Goal: Information Seeking & Learning: Check status

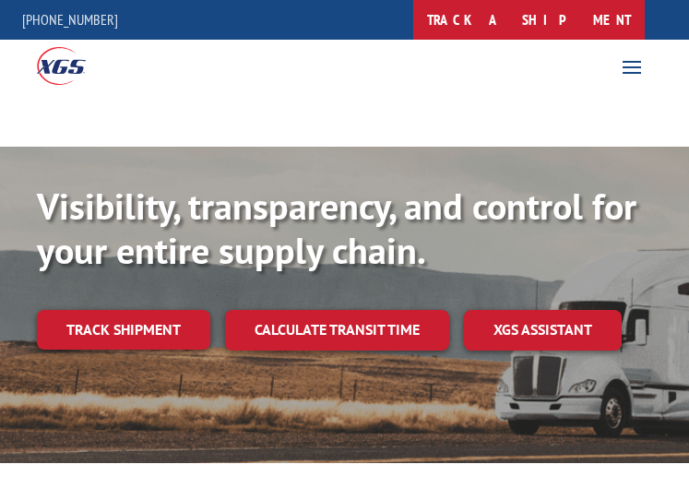
click at [597, 8] on link "track a shipment" at bounding box center [528, 20] width 231 height 40
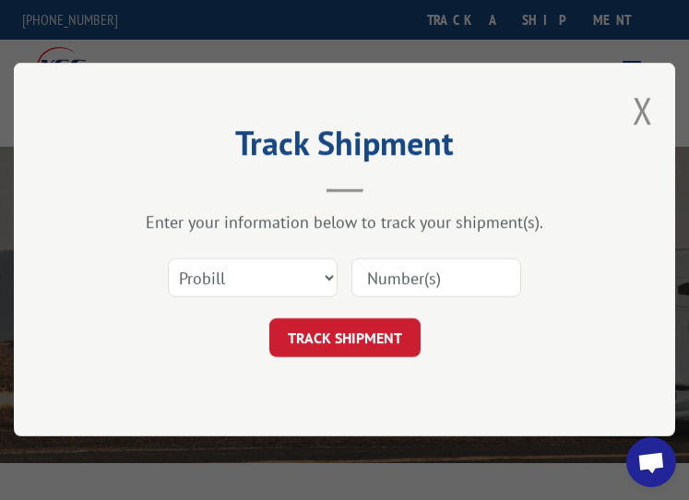
drag, startPoint x: 458, startPoint y: 228, endPoint x: 471, endPoint y: 297, distance: 70.4
click at [464, 238] on div "Enter your information below to track your shipment(s). Select category... Prob…" at bounding box center [344, 285] width 477 height 146
click at [468, 293] on div at bounding box center [435, 278] width 170 height 42
click at [467, 273] on input at bounding box center [435, 278] width 170 height 39
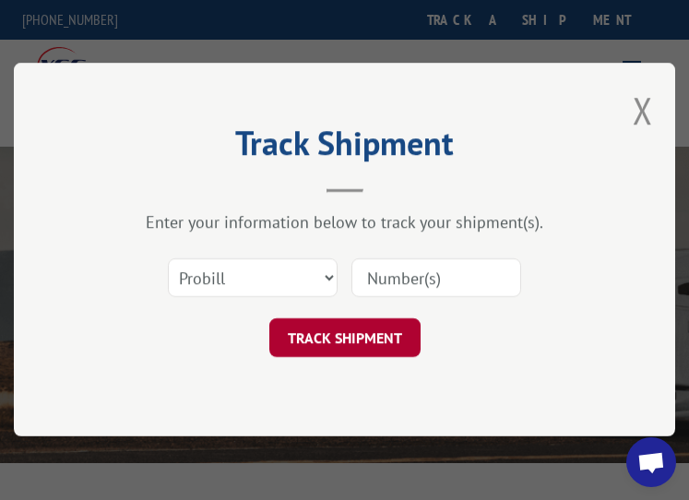
paste input "17402401"
type input "17402401"
click at [338, 327] on button "TRACK SHIPMENT" at bounding box center [343, 338] width 151 height 39
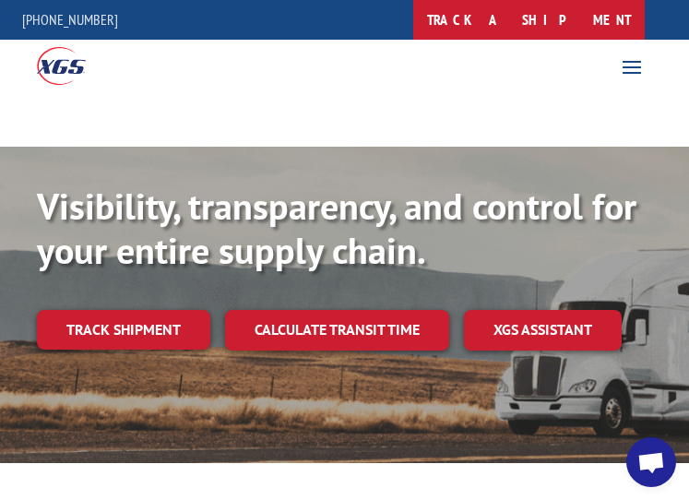
click at [608, 12] on link "track a shipment" at bounding box center [528, 20] width 231 height 40
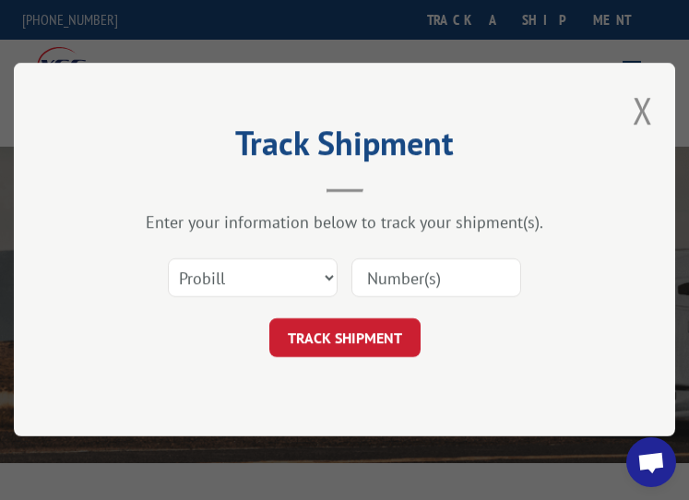
click at [444, 280] on input at bounding box center [435, 278] width 170 height 39
paste input "17402425"
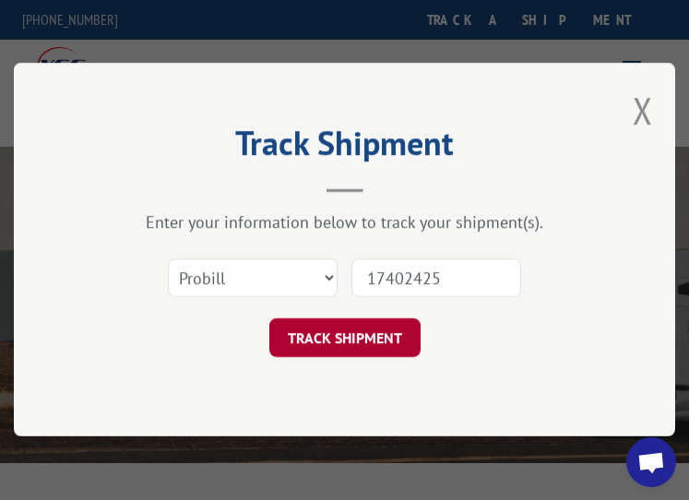
type input "17402425"
click at [345, 339] on button "TRACK SHIPMENT" at bounding box center [343, 338] width 151 height 39
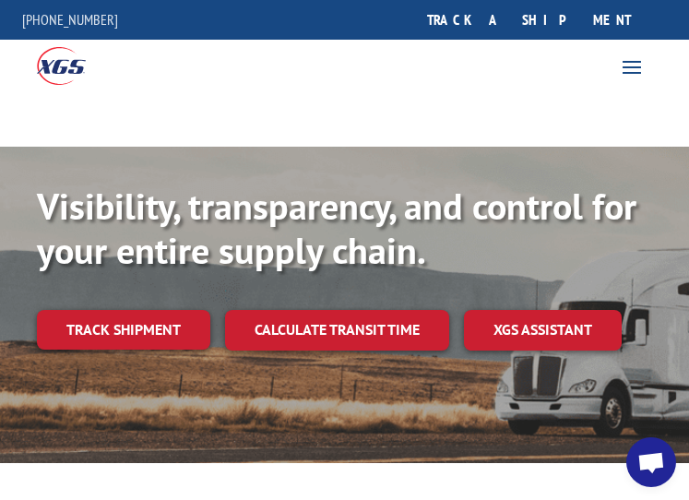
drag, startPoint x: 609, startPoint y: 16, endPoint x: 518, endPoint y: 132, distance: 147.2
click at [609, 16] on link "track a shipment" at bounding box center [528, 20] width 231 height 40
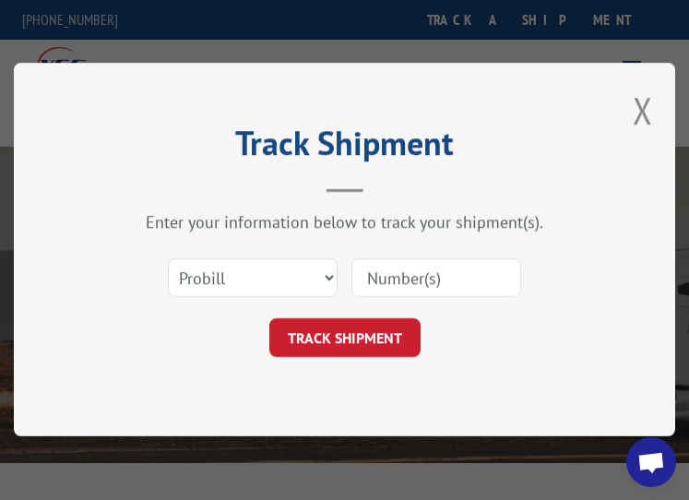
click at [408, 289] on input at bounding box center [435, 278] width 170 height 39
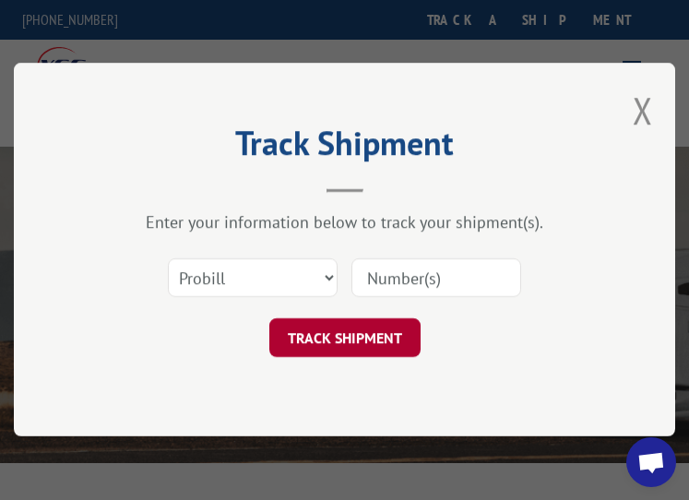
paste input "17402426"
type input "17402426"
click at [386, 349] on button "TRACK SHIPMENT" at bounding box center [343, 338] width 151 height 39
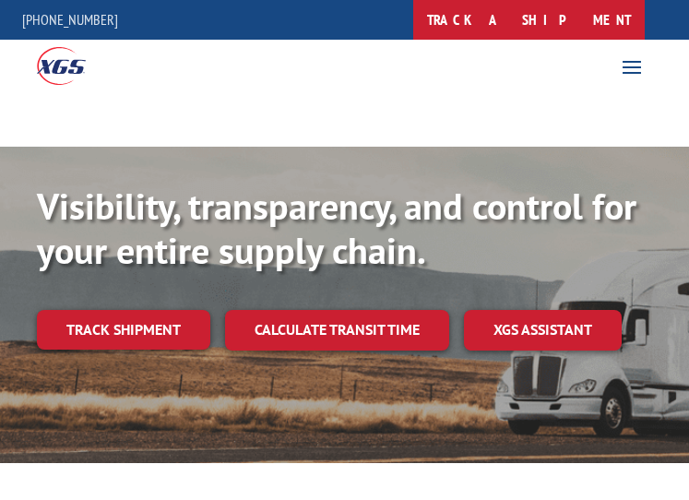
click at [600, 25] on link "track a shipment" at bounding box center [528, 20] width 231 height 40
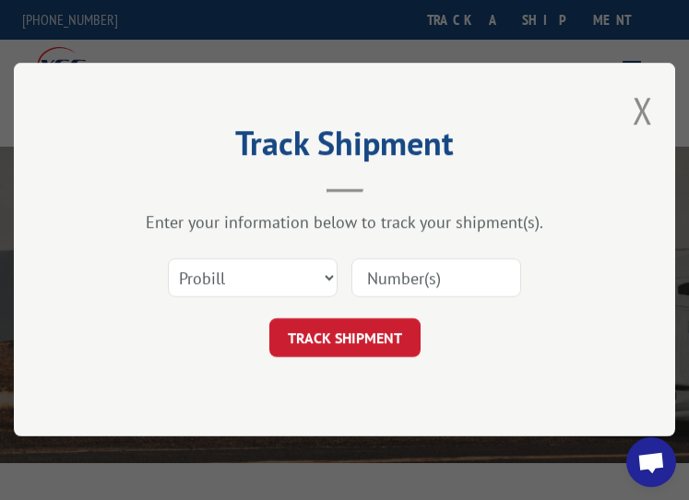
drag, startPoint x: 477, startPoint y: 256, endPoint x: 417, endPoint y: 318, distance: 86.1
click at [477, 257] on div at bounding box center [435, 278] width 170 height 42
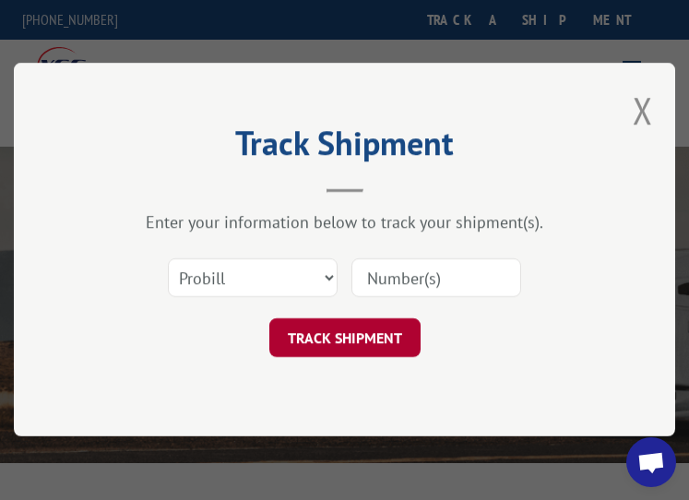
drag, startPoint x: 419, startPoint y: 268, endPoint x: 371, endPoint y: 335, distance: 81.9
click at [417, 273] on input at bounding box center [435, 278] width 170 height 39
paste input "17402428"
type input "17402428"
click at [361, 345] on button "TRACK SHIPMENT" at bounding box center [343, 338] width 151 height 39
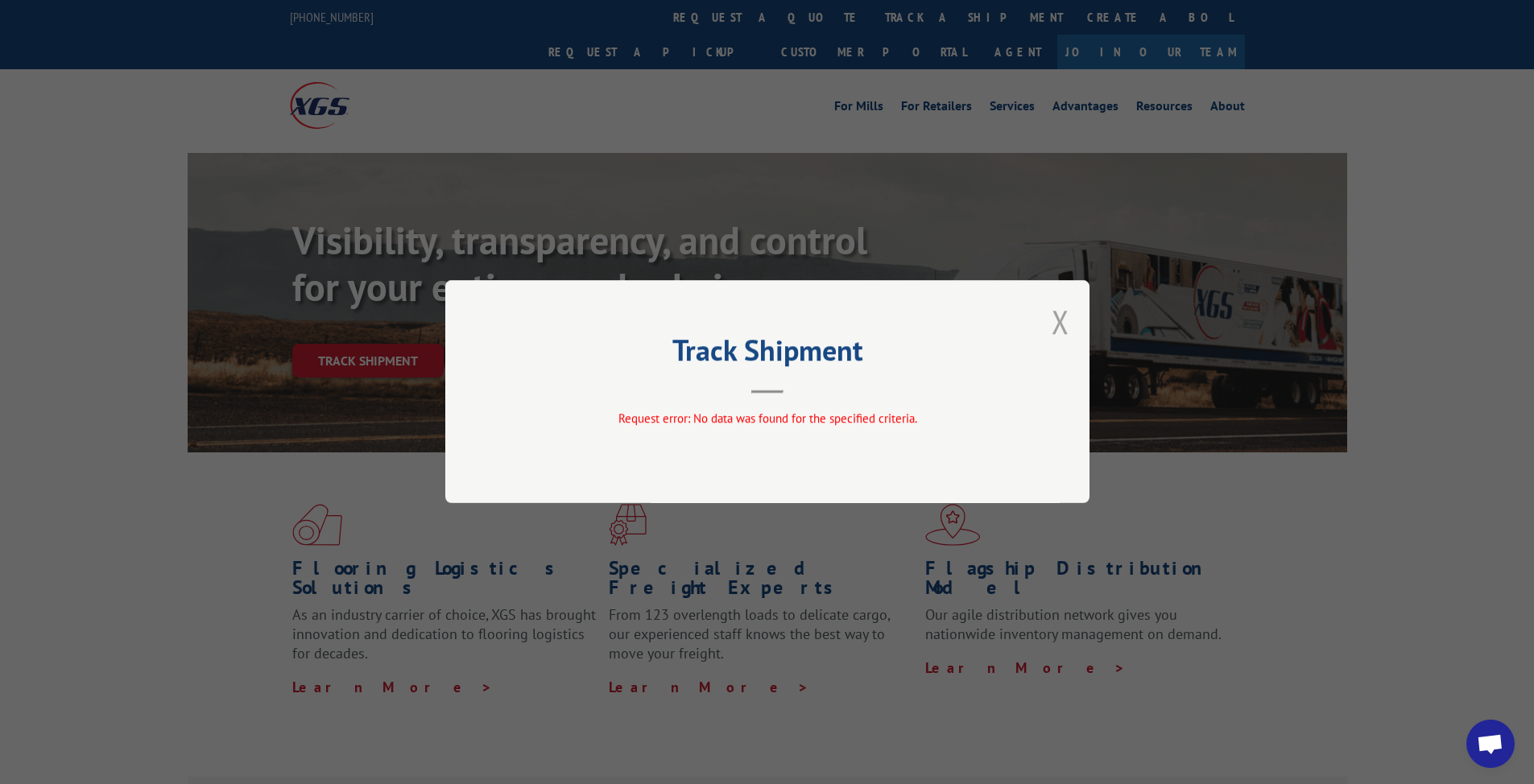
drag, startPoint x: 1063, startPoint y: 315, endPoint x: 1060, endPoint y: 304, distance: 11.4
click at [601, 309] on button "Close modal" at bounding box center [1060, 321] width 17 height 43
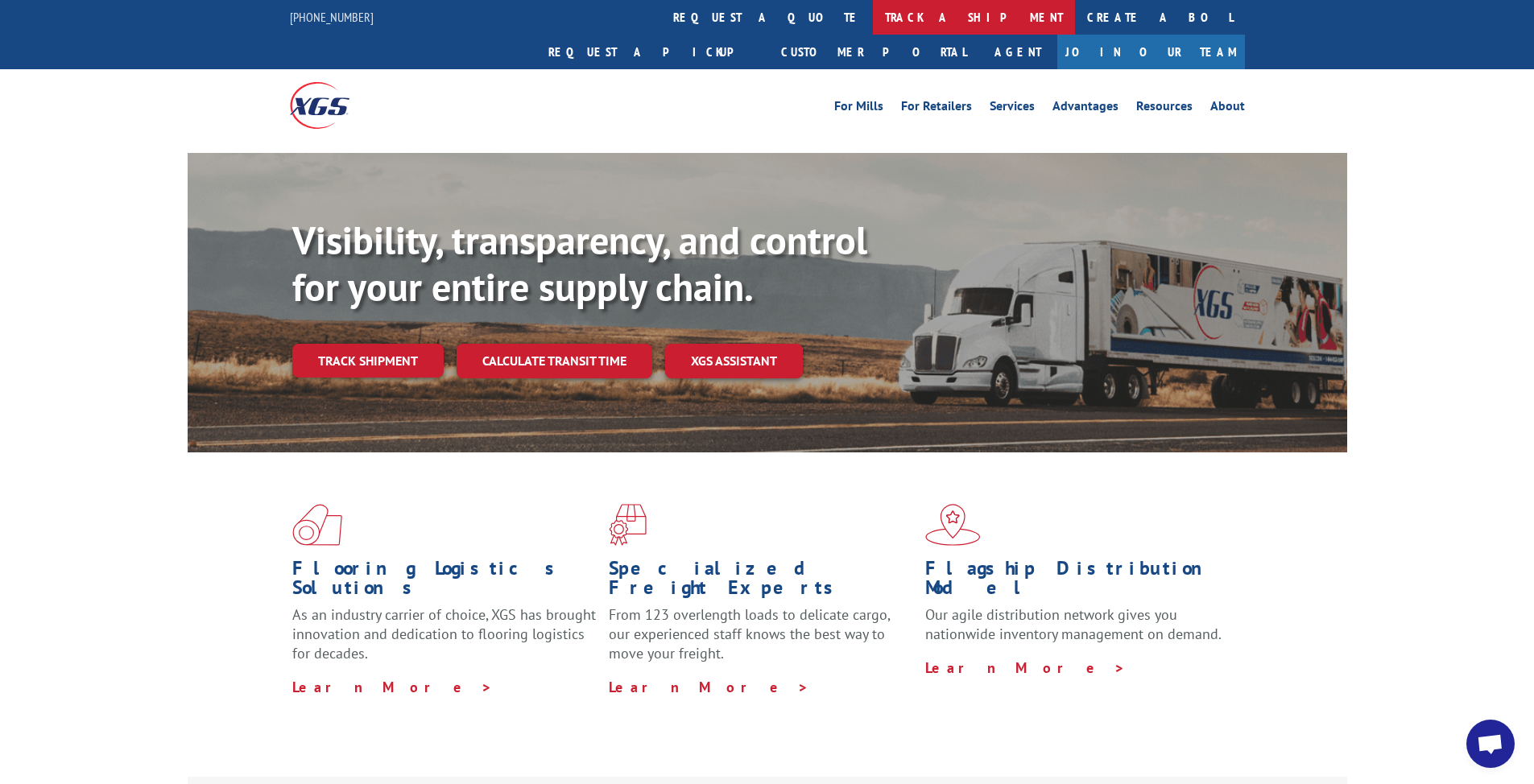
click at [601, 24] on link "track a shipment" at bounding box center [973, 17] width 202 height 35
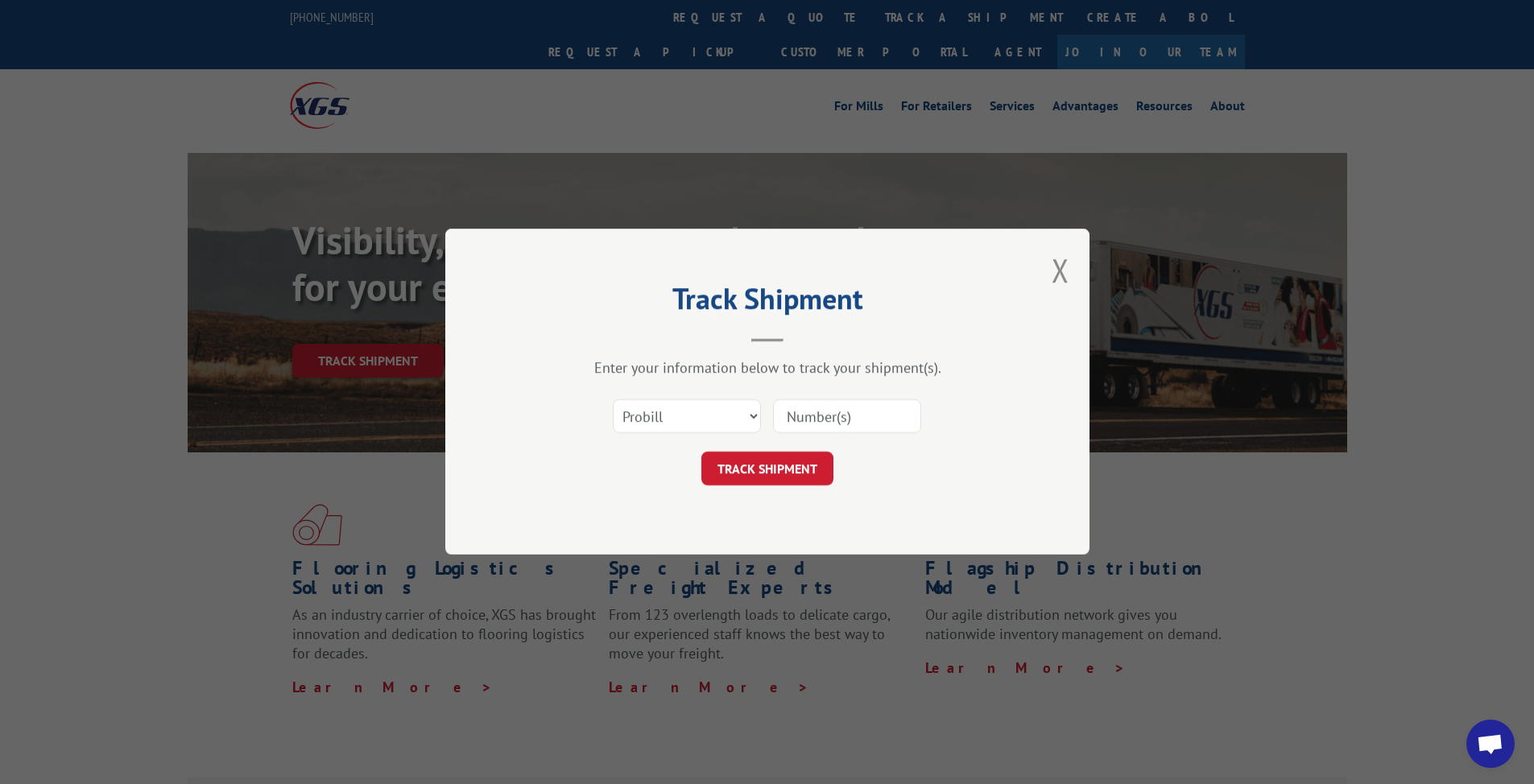
drag, startPoint x: 846, startPoint y: 419, endPoint x: 833, endPoint y: 431, distance: 17.7
click at [601, 425] on input at bounding box center [847, 416] width 148 height 34
paste input "17402427"
type input "17402427"
click at [601, 436] on button "TRACK SHIPMENT" at bounding box center [767, 469] width 132 height 34
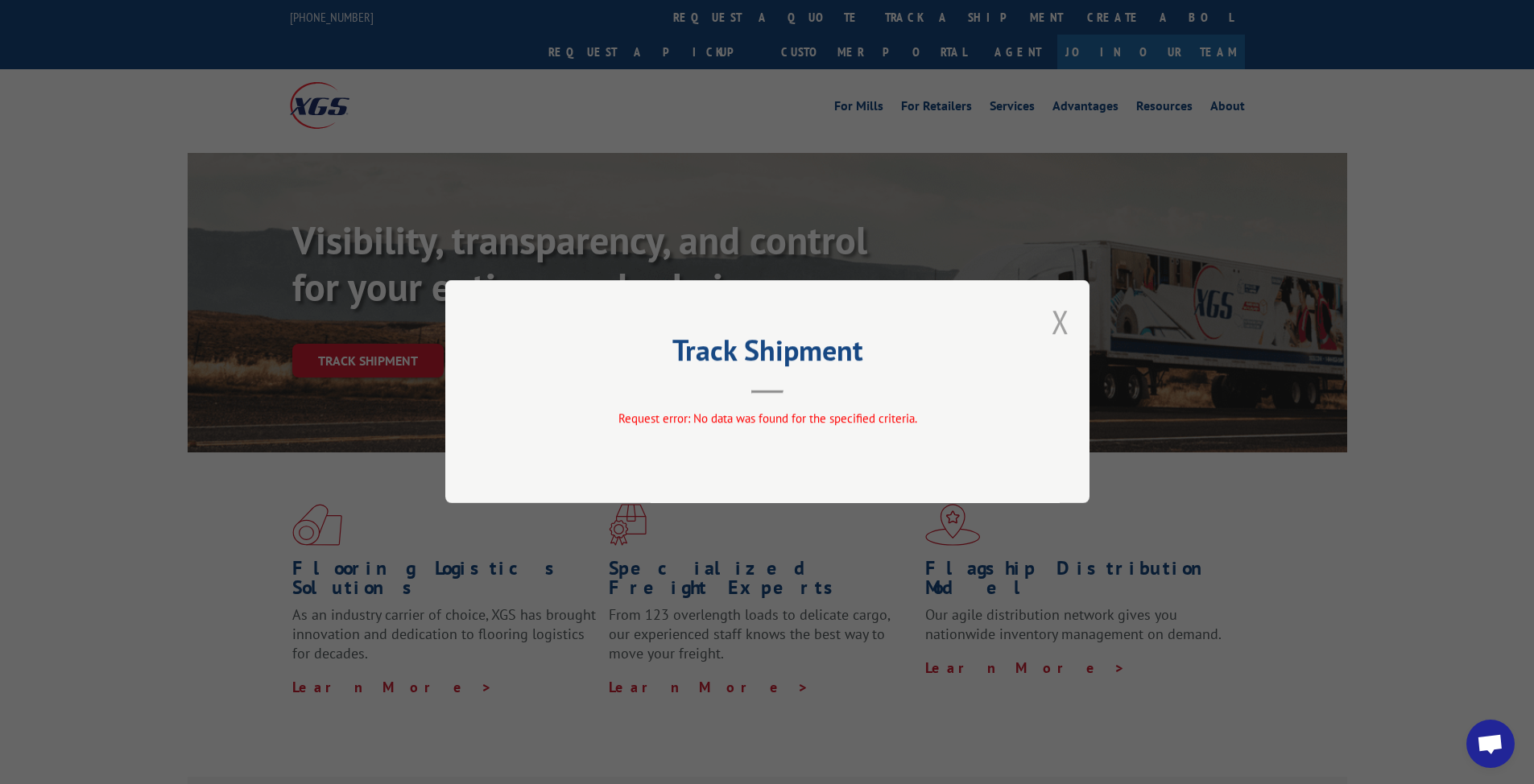
click at [601, 309] on button "Close modal" at bounding box center [1060, 321] width 17 height 43
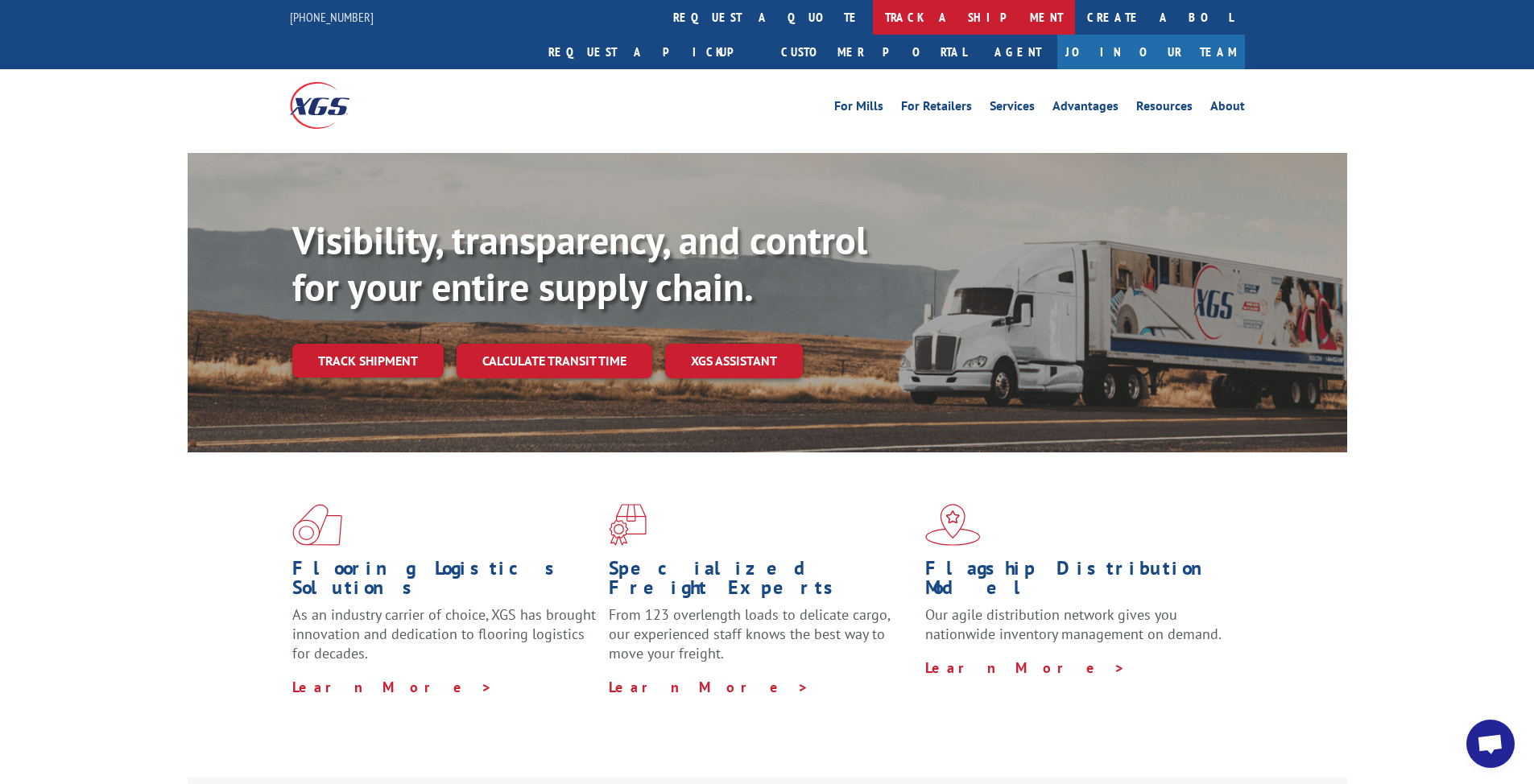
click at [601, 8] on link "track a shipment" at bounding box center [973, 17] width 202 height 35
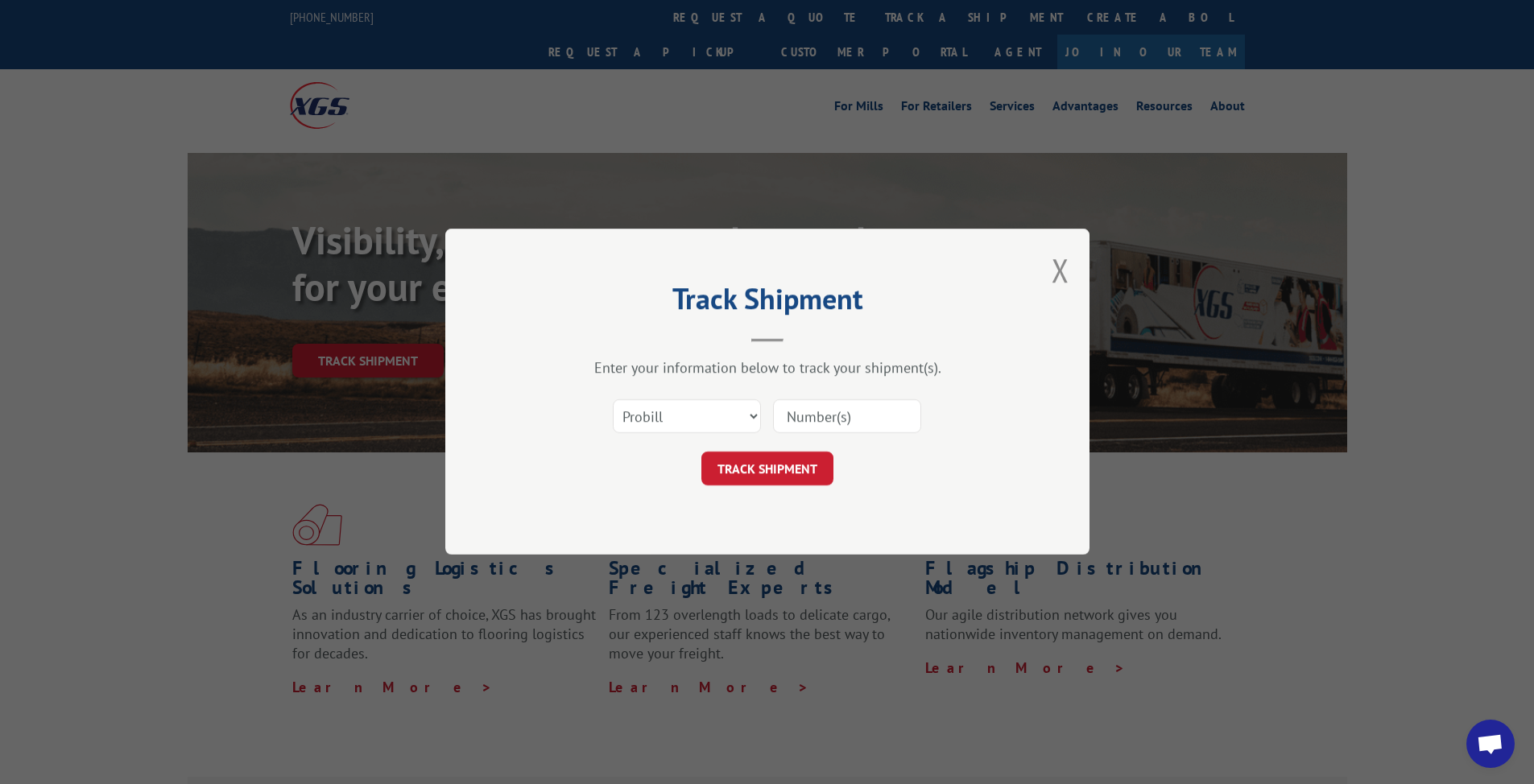
drag, startPoint x: 829, startPoint y: 419, endPoint x: 807, endPoint y: 450, distance: 38.0
click at [601, 423] on input at bounding box center [847, 416] width 148 height 34
paste input "17402429"
type input "17402429"
click at [601, 436] on button "TRACK SHIPMENT" at bounding box center [767, 469] width 132 height 34
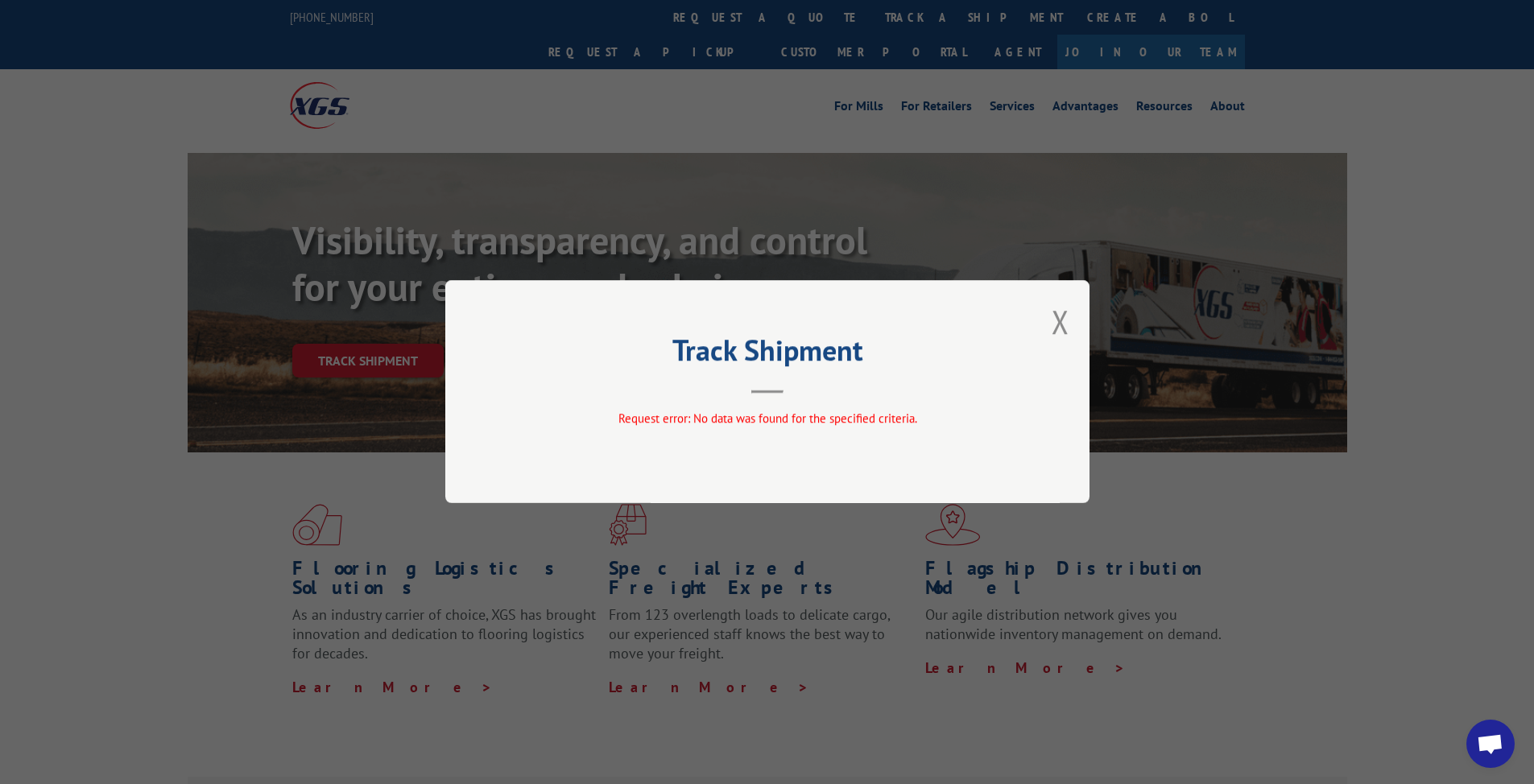
drag, startPoint x: 1063, startPoint y: 310, endPoint x: 1015, endPoint y: 217, distance: 104.7
click at [601, 290] on div "Track Shipment Request error: No data was found for the specified criteria." at bounding box center [767, 391] width 644 height 223
click at [601, 29] on div "Track Shipment Request error: No data was found for the specified criteria." at bounding box center [767, 392] width 1534 height 784
drag, startPoint x: 705, startPoint y: 21, endPoint x: 998, endPoint y: 252, distance: 373.1
click at [601, 21] on div "Track Shipment Request error: No data was found for the specified criteria." at bounding box center [767, 392] width 1534 height 784
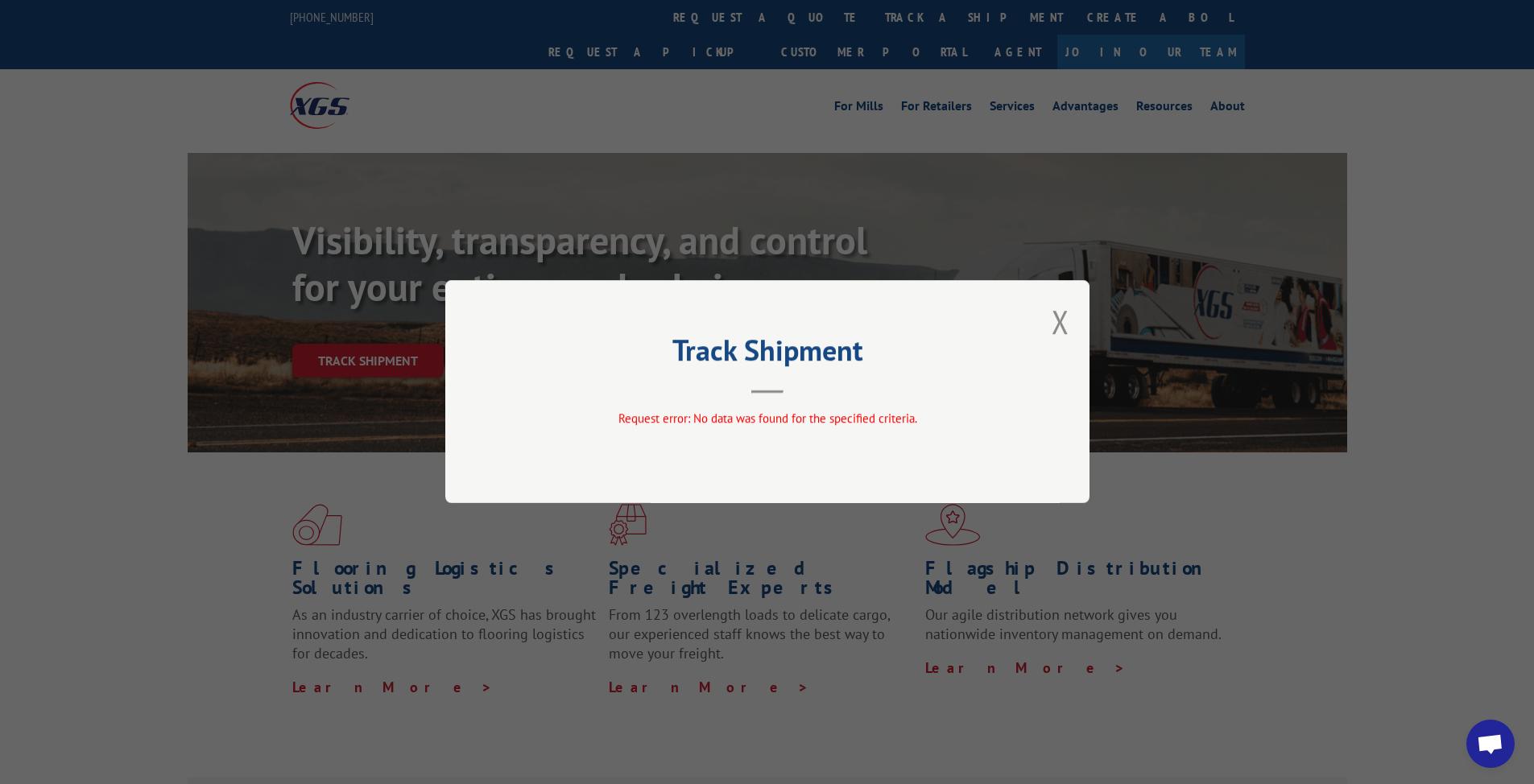
click at [601, 323] on div "Track Shipment Request error: No data was found for the specified criteria." at bounding box center [767, 392] width 1534 height 784
drag, startPoint x: 1075, startPoint y: 323, endPoint x: 1063, endPoint y: 324, distance: 12.0
click at [601, 324] on div "Track Shipment Request error: No data was found for the specified criteria." at bounding box center [767, 391] width 644 height 223
click at [601, 324] on button "Close modal" at bounding box center [1060, 321] width 17 height 43
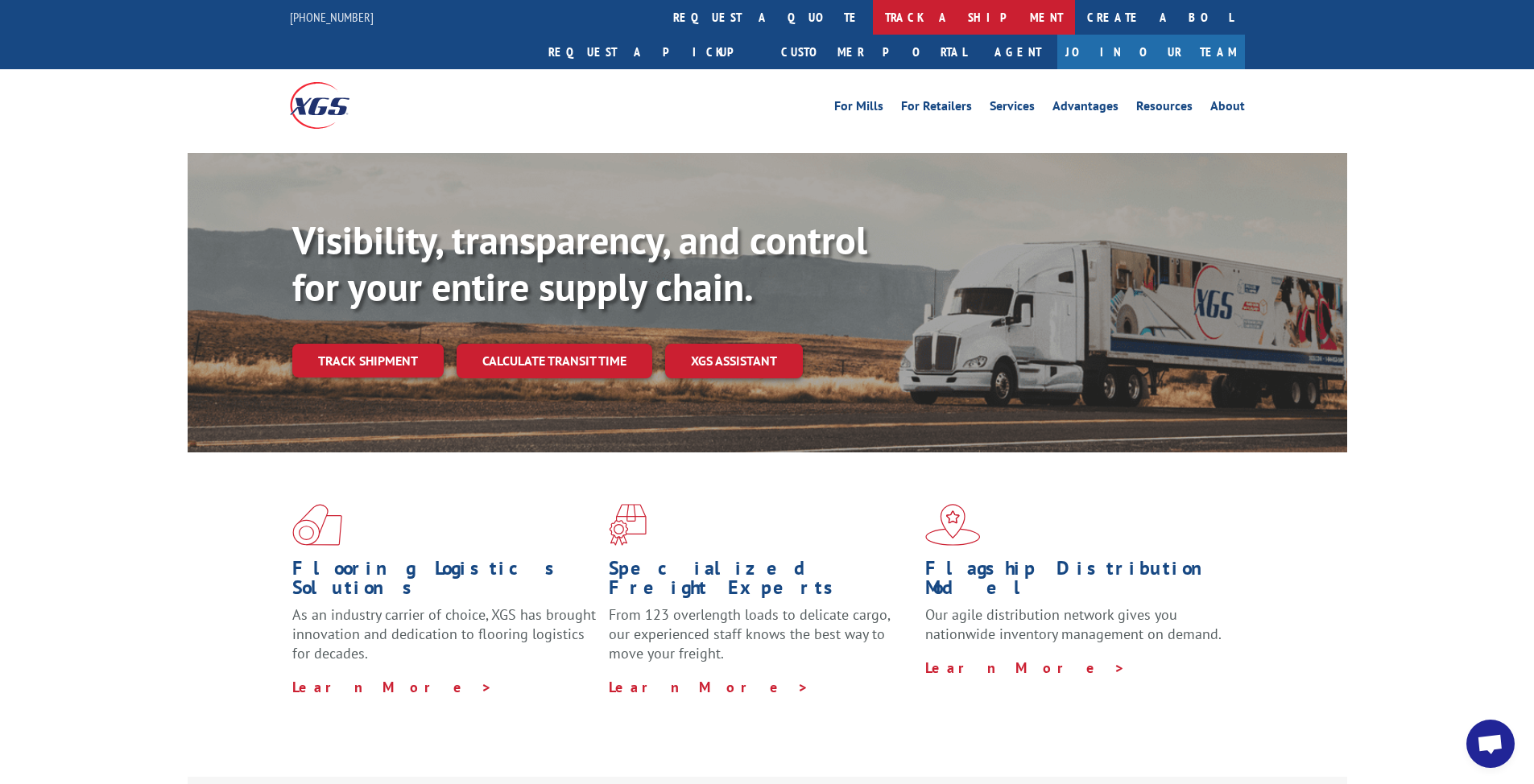
click at [601, 24] on link "track a shipment" at bounding box center [973, 17] width 202 height 35
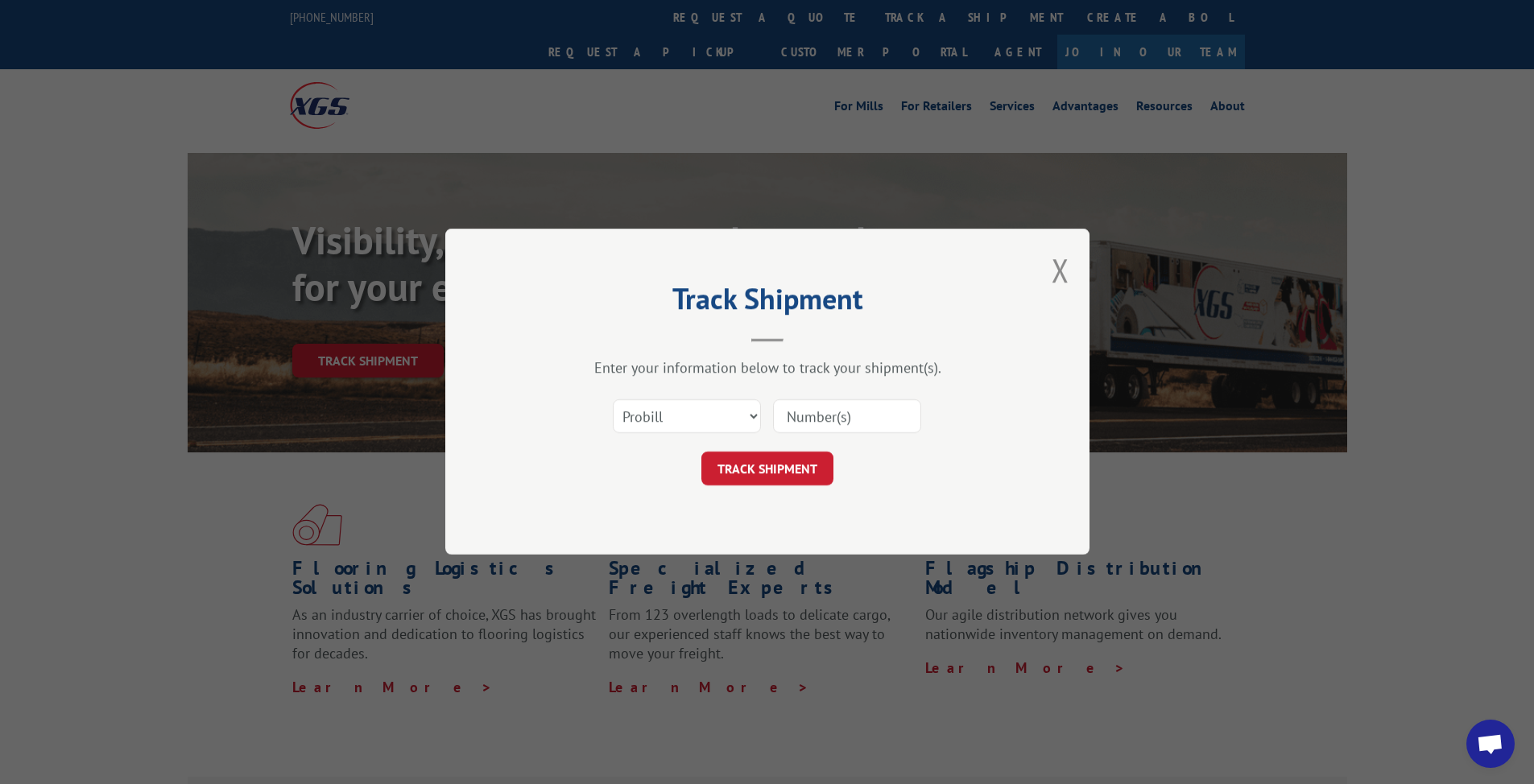
click at [601, 430] on input at bounding box center [847, 416] width 148 height 34
paste input "17402430"
type input "17402430"
click at [601, 436] on button "TRACK SHIPMENT" at bounding box center [767, 469] width 132 height 34
